Goal: Find specific page/section: Find specific page/section

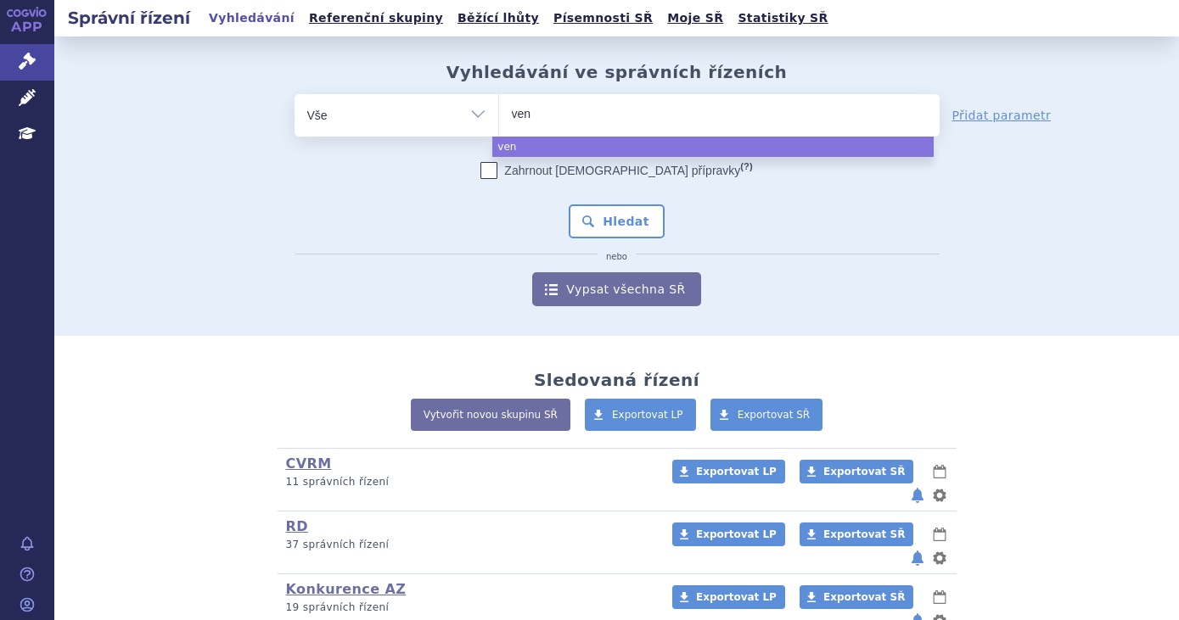
select select
type input "venk"
type input "venkly"
type input "venklyx"
type input "venklyxto"
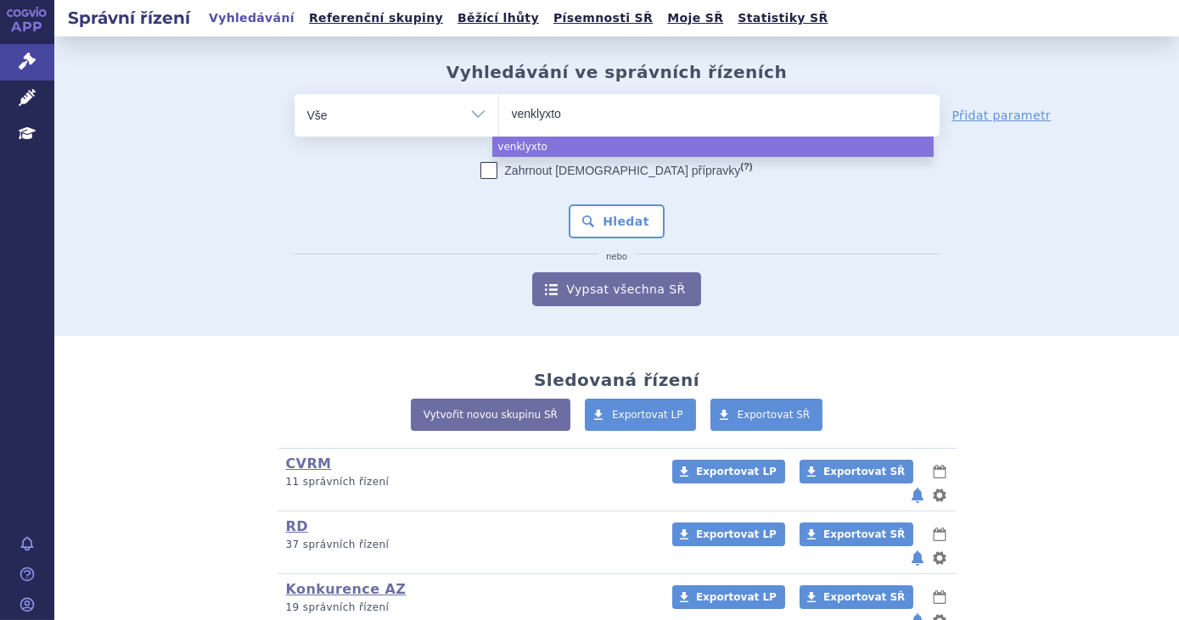
select select "venklyxto"
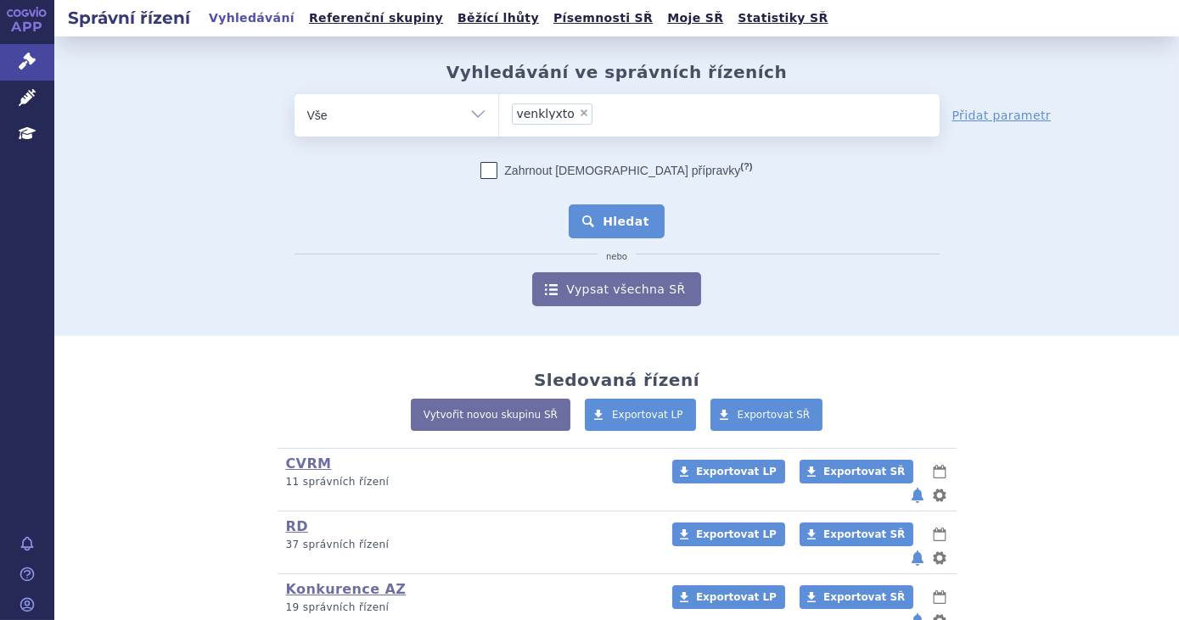
click at [623, 231] on button "Hledat" at bounding box center [617, 222] width 96 height 34
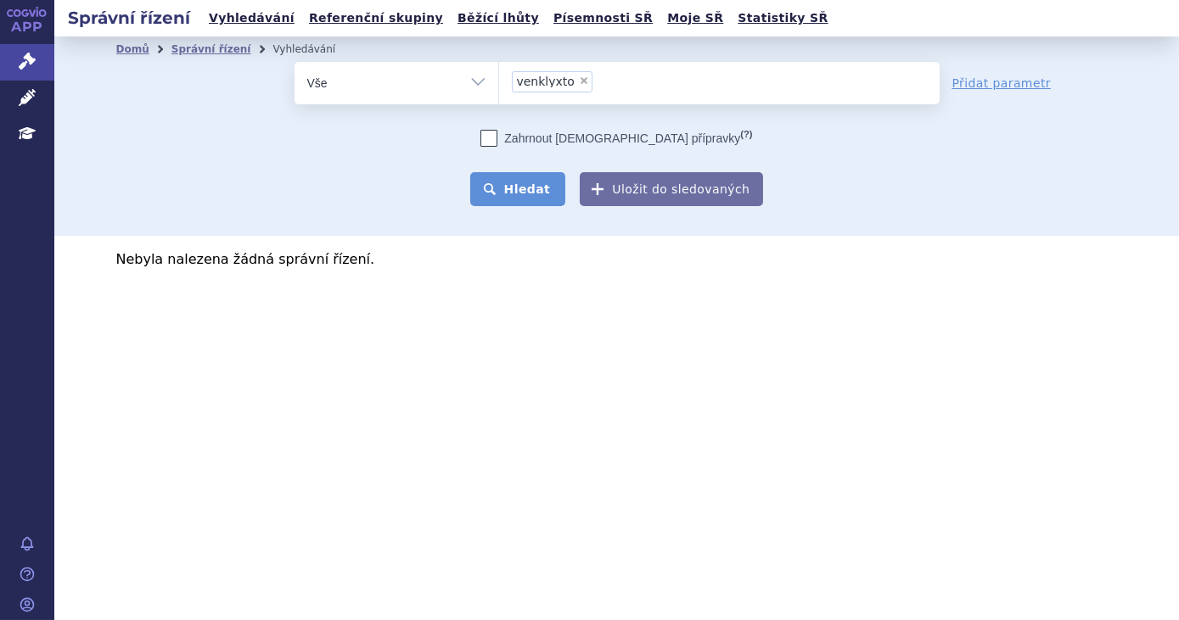
click at [518, 183] on button "Hledat" at bounding box center [518, 189] width 96 height 34
